Goal: Task Accomplishment & Management: Use online tool/utility

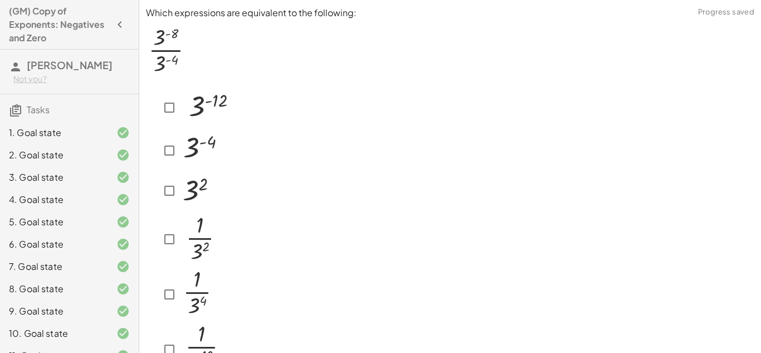
scroll to position [174, 0]
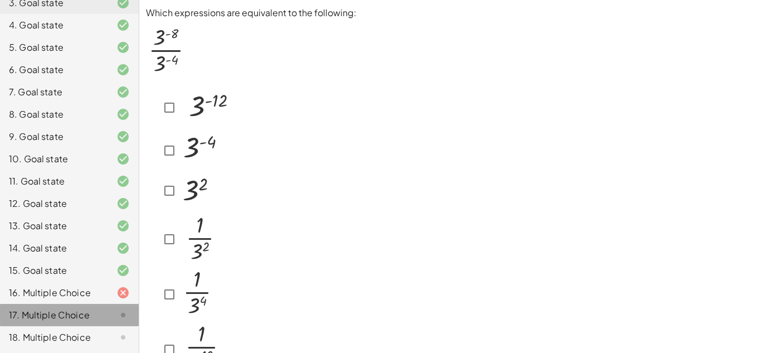
click at [52, 315] on div "17. Multiple Choice" at bounding box center [54, 314] width 90 height 13
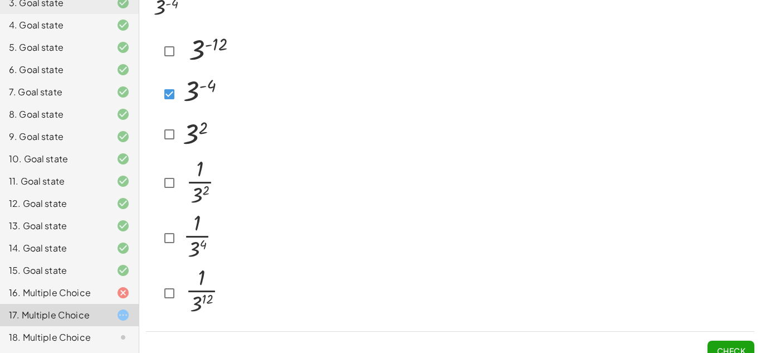
scroll to position [60, 0]
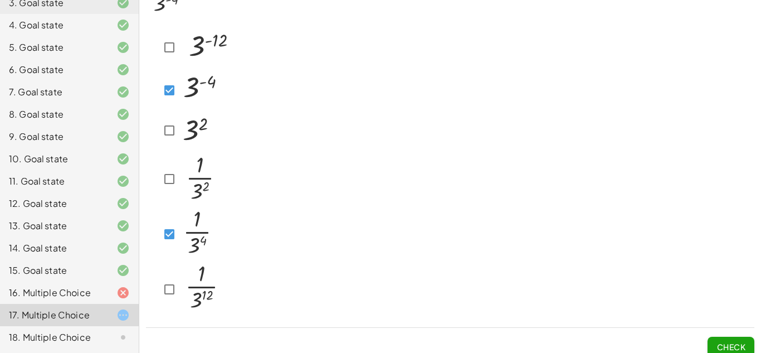
click at [722, 336] on span "Check" at bounding box center [731, 342] width 47 height 29
click at [723, 342] on span "Check" at bounding box center [731, 347] width 29 height 10
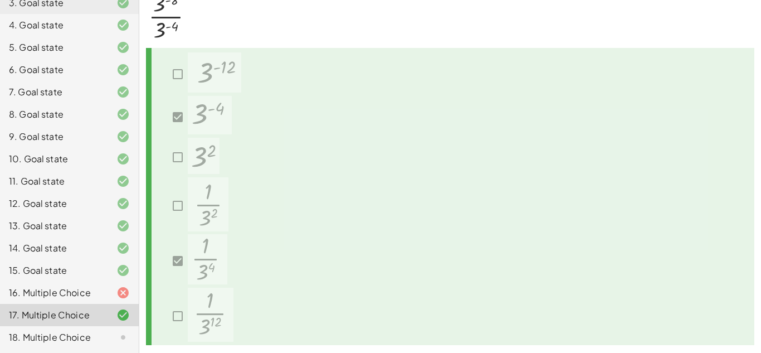
scroll to position [71, 0]
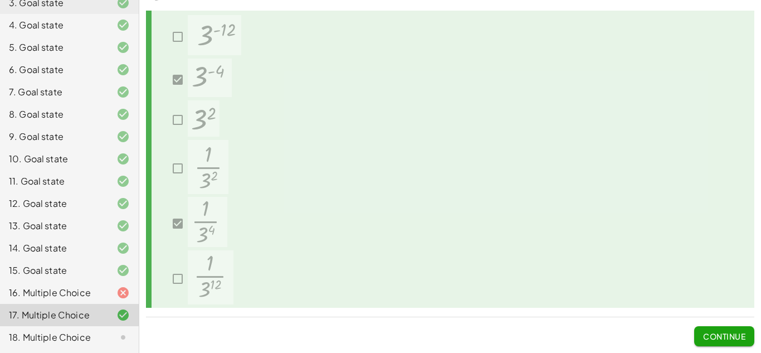
click at [727, 341] on span "Continue" at bounding box center [724, 336] width 42 height 10
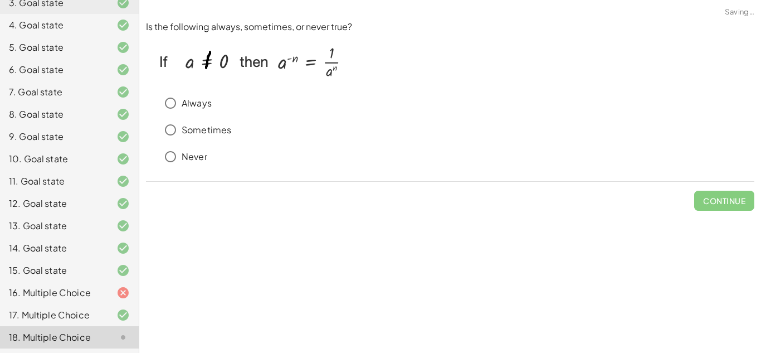
scroll to position [0, 0]
click at [739, 207] on button "Check" at bounding box center [731, 201] width 47 height 20
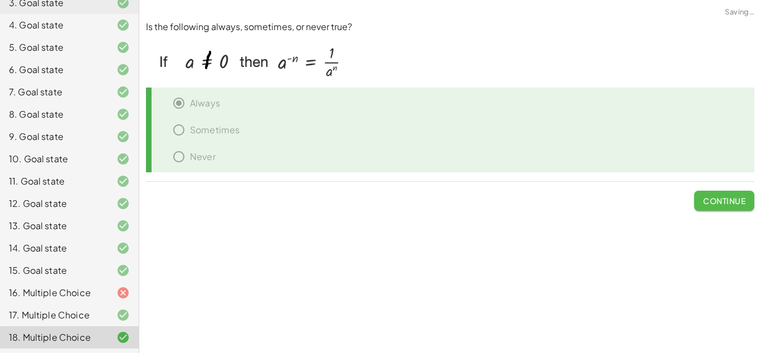
click at [731, 201] on span "Continue" at bounding box center [724, 201] width 42 height 10
